Goal: Transaction & Acquisition: Purchase product/service

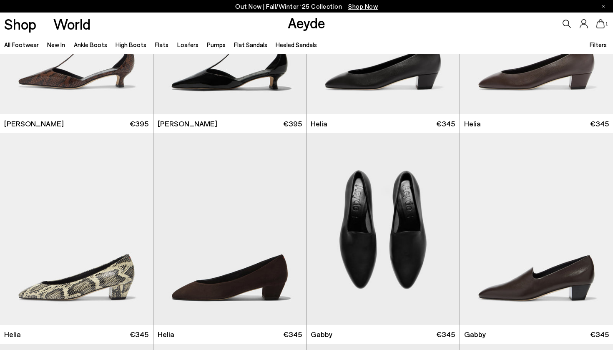
scroll to position [558, 0]
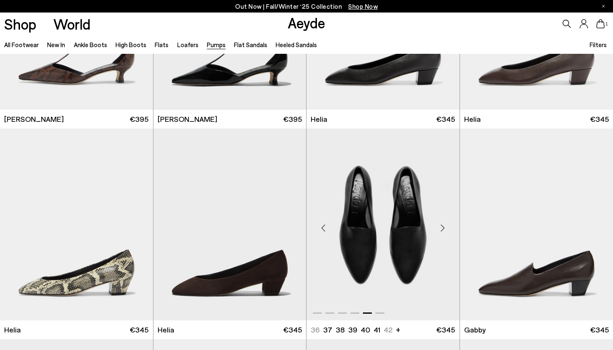
click at [441, 224] on div "Next slide" at bounding box center [442, 227] width 25 height 25
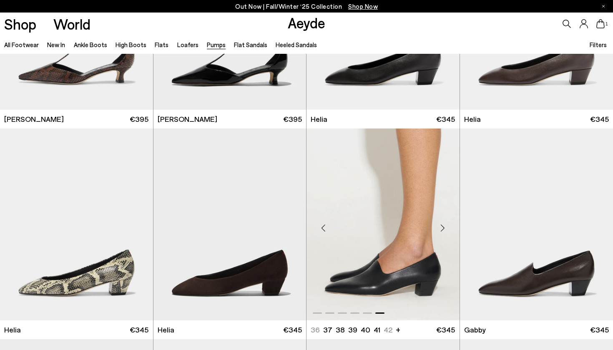
click at [441, 224] on div "Next slide" at bounding box center [442, 227] width 25 height 25
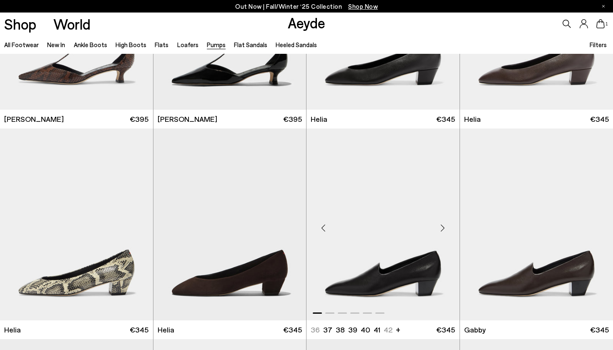
click at [441, 232] on div "Next slide" at bounding box center [442, 227] width 25 height 25
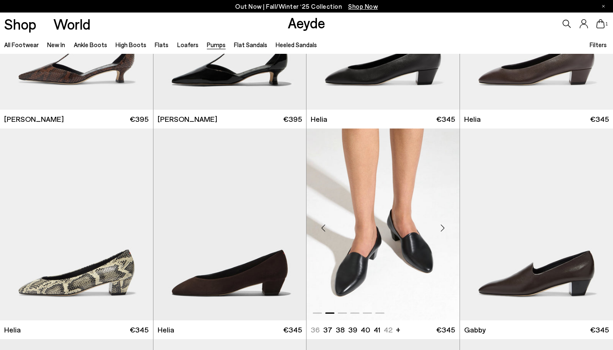
click at [443, 226] on div "Next slide" at bounding box center [442, 227] width 25 height 25
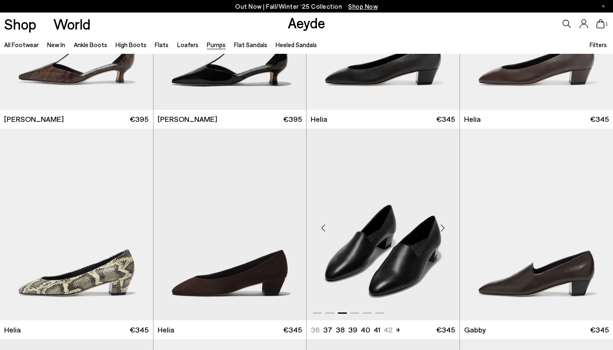
click at [443, 226] on div "Next slide" at bounding box center [442, 227] width 25 height 25
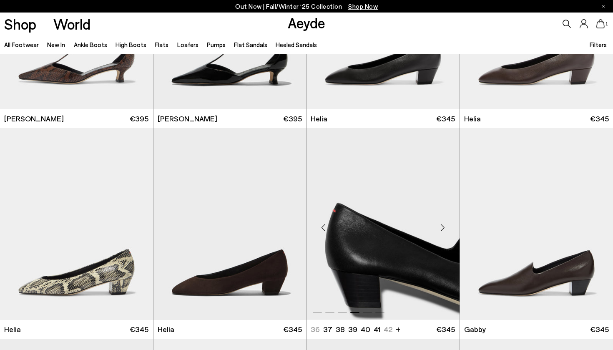
scroll to position [591, 0]
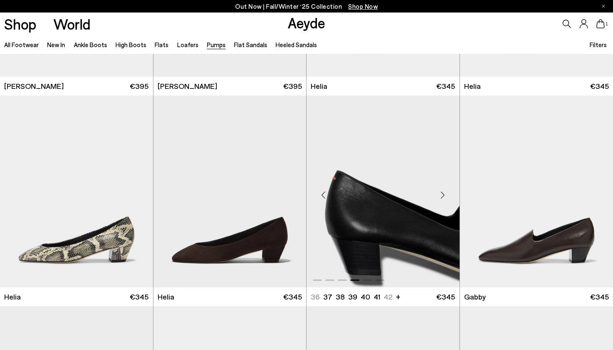
click at [324, 193] on div "Previous slide" at bounding box center [323, 194] width 25 height 25
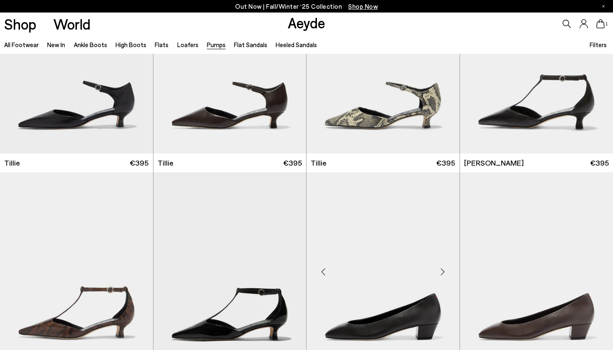
scroll to position [300, 0]
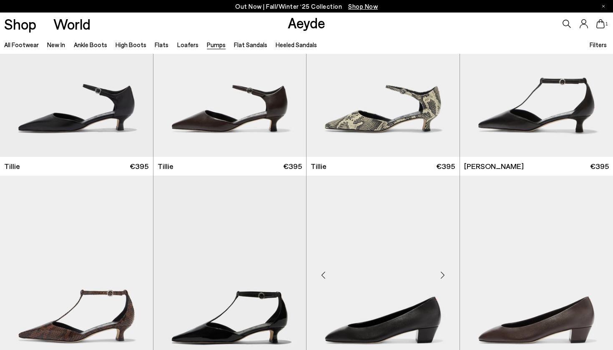
click at [443, 271] on div "Next slide" at bounding box center [442, 274] width 25 height 25
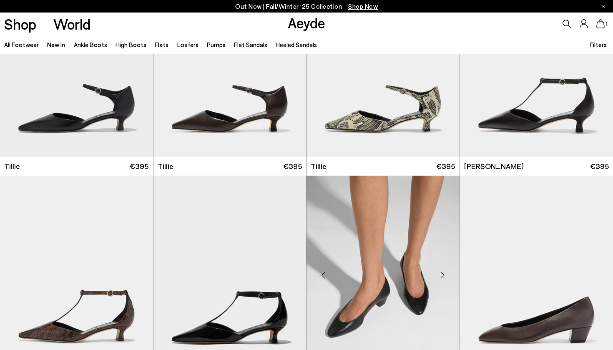
click at [443, 271] on div "Next slide" at bounding box center [442, 274] width 25 height 25
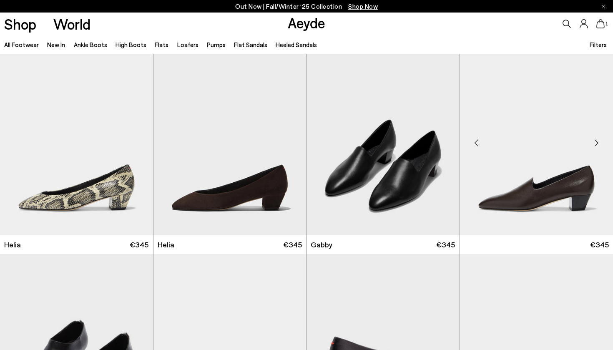
scroll to position [644, 0]
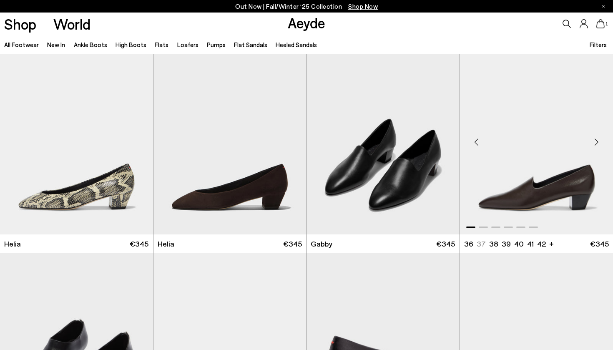
click at [596, 142] on div "Next slide" at bounding box center [596, 141] width 25 height 25
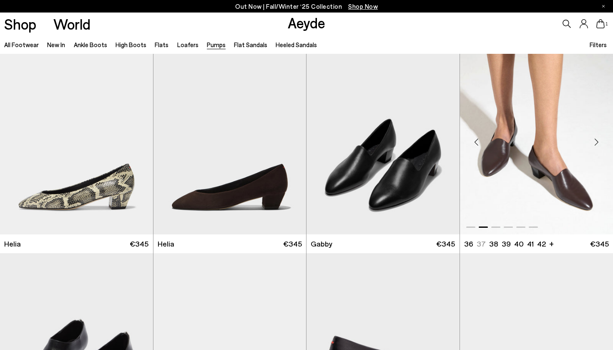
click at [596, 142] on div "Next slide" at bounding box center [596, 141] width 25 height 25
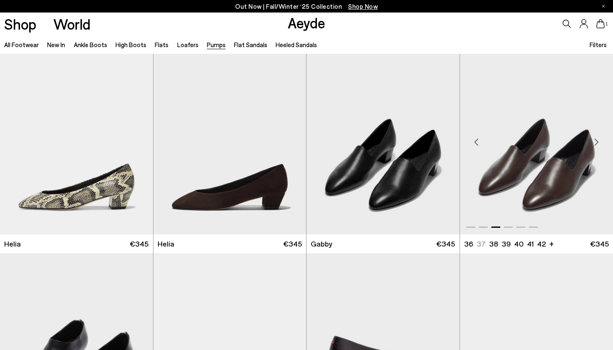
click at [596, 143] on div "Next slide" at bounding box center [596, 141] width 25 height 25
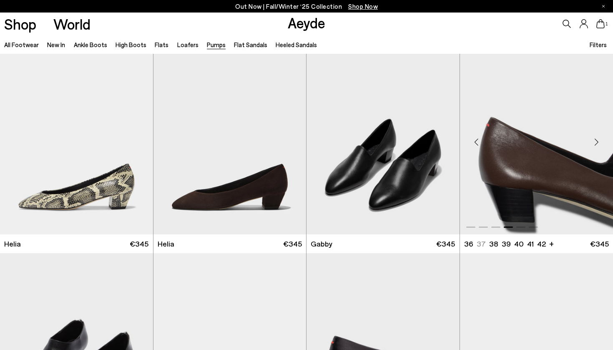
click at [596, 144] on div "Next slide" at bounding box center [596, 141] width 25 height 25
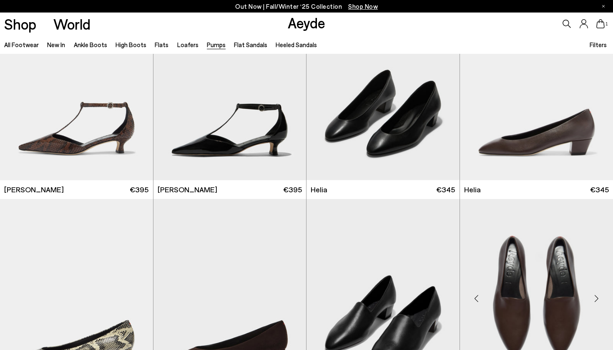
scroll to position [510, 0]
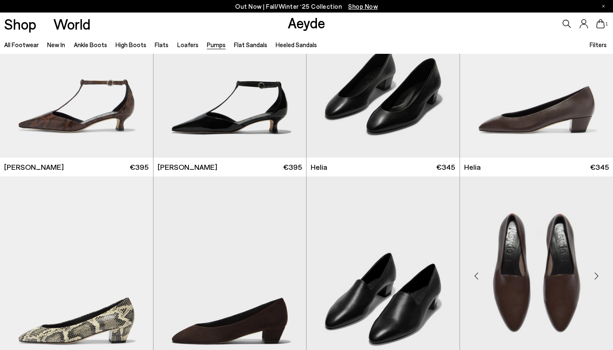
click at [595, 277] on div "Next slide" at bounding box center [596, 275] width 25 height 25
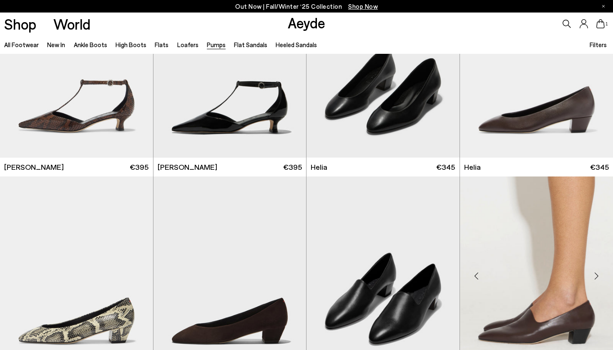
click at [559, 299] on img "6 / 6" at bounding box center [536, 272] width 153 height 192
